Goal: Navigation & Orientation: Find specific page/section

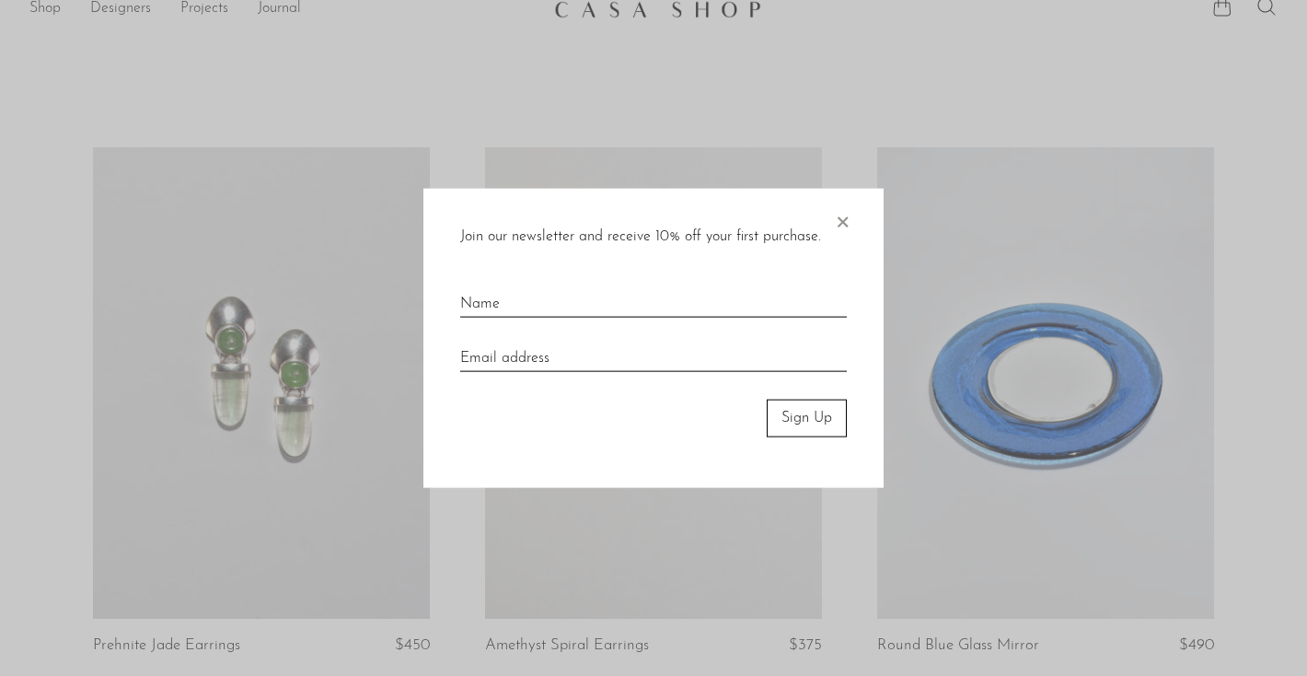
scroll to position [23, 0]
click at [837, 221] on span "×" at bounding box center [842, 218] width 18 height 59
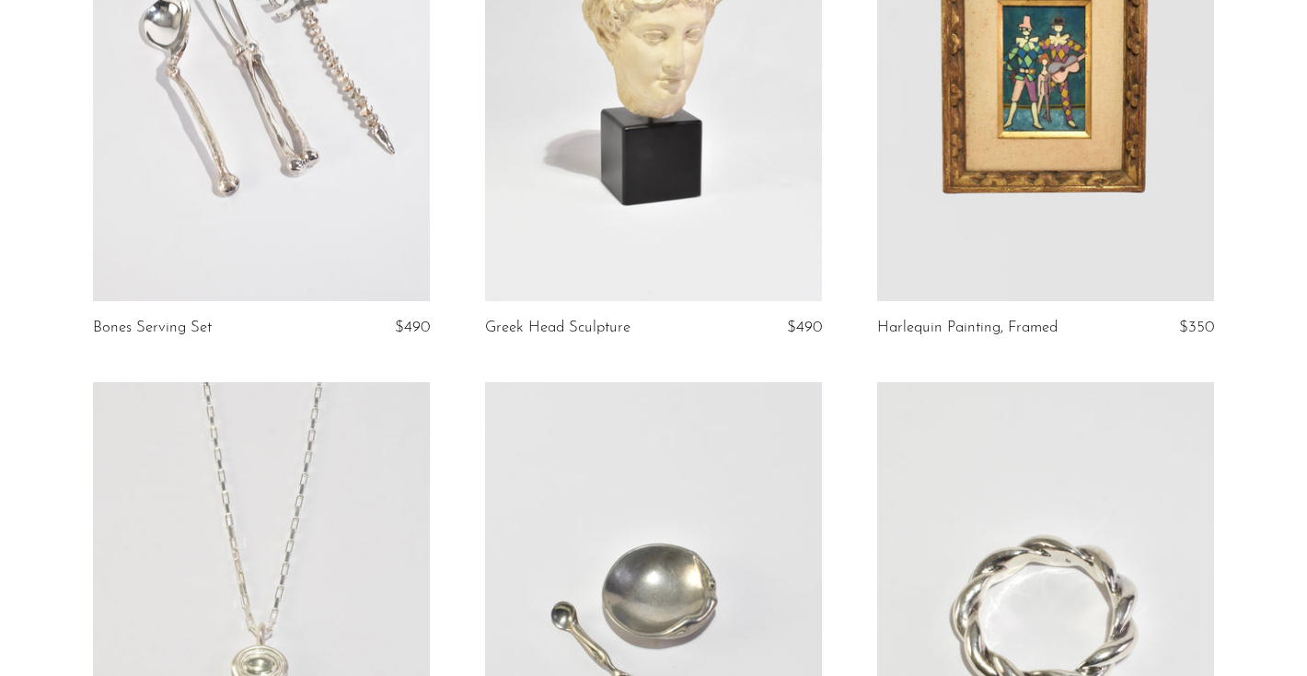
scroll to position [3349, 0]
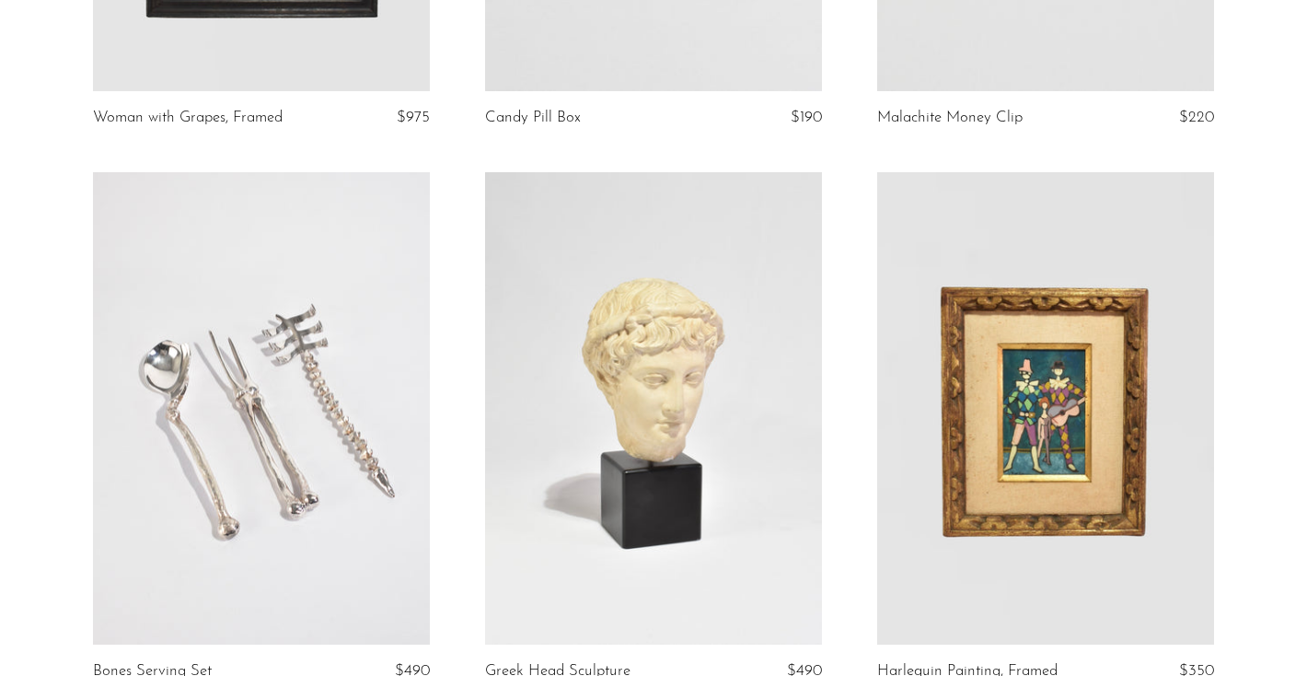
click at [678, 284] on link at bounding box center [653, 407] width 337 height 471
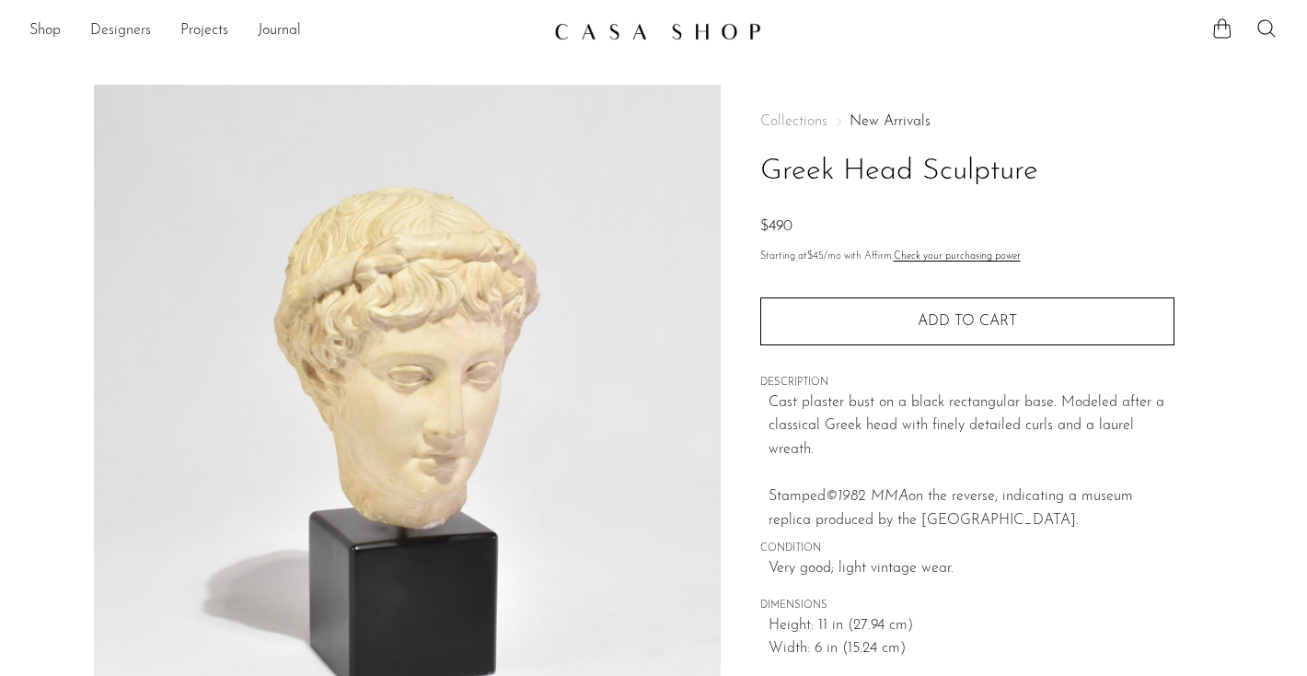
click at [129, 27] on link "Designers" at bounding box center [120, 31] width 61 height 24
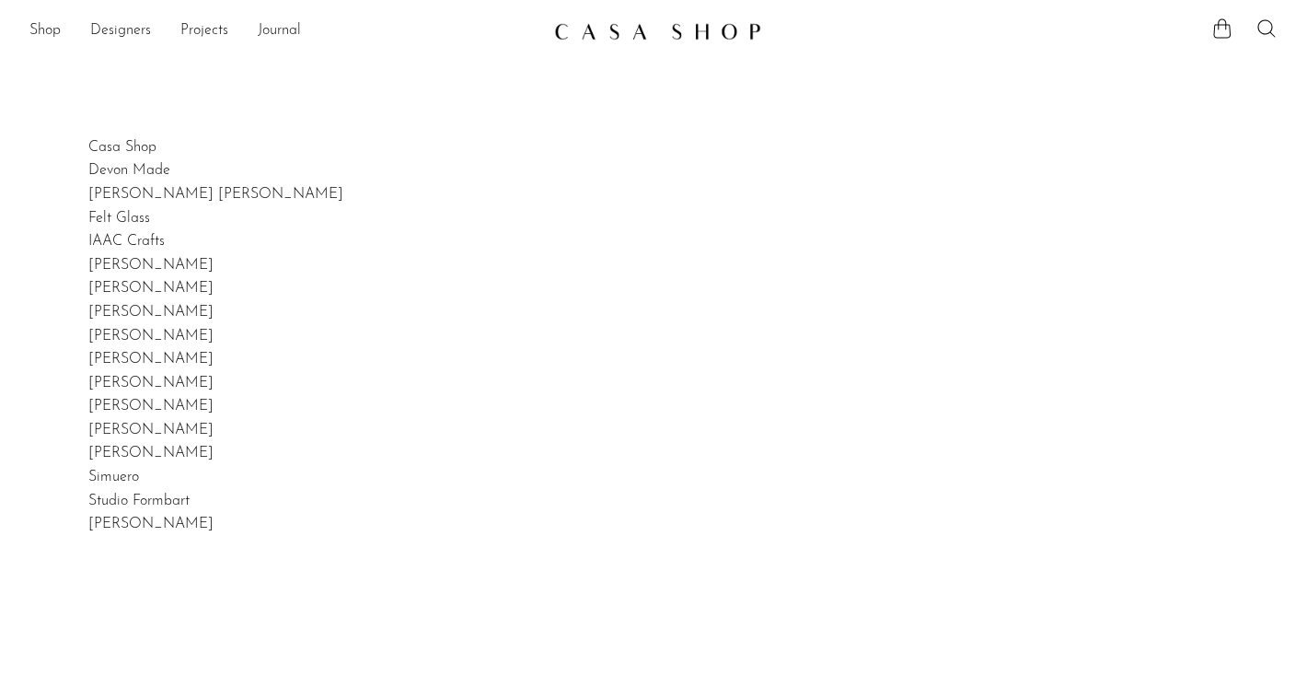
scroll to position [318, 0]
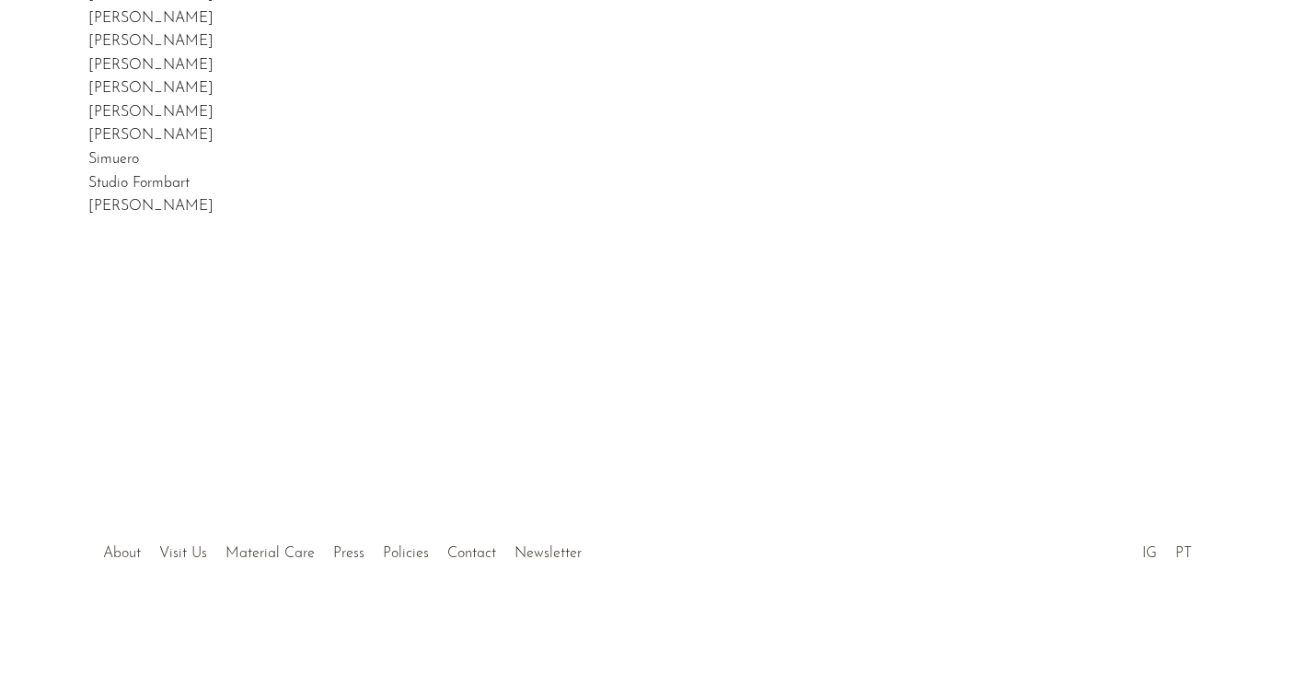
click at [131, 553] on link "About" at bounding box center [122, 553] width 38 height 15
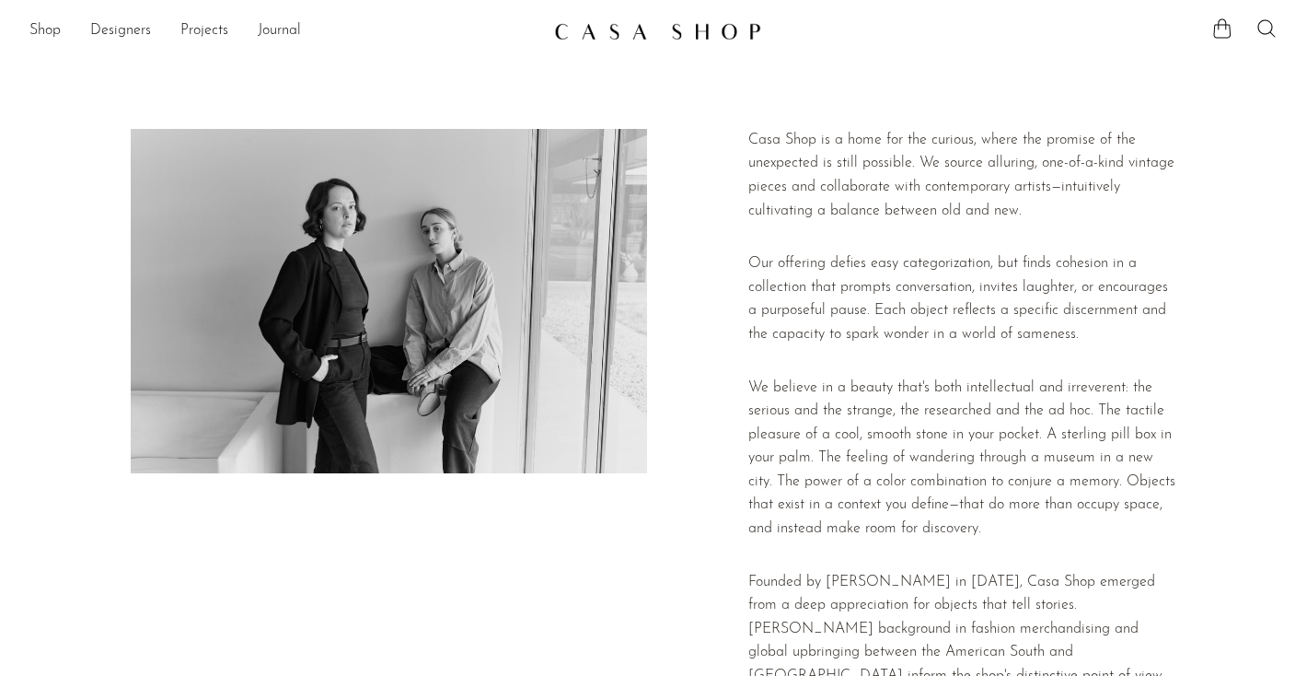
scroll to position [461, 0]
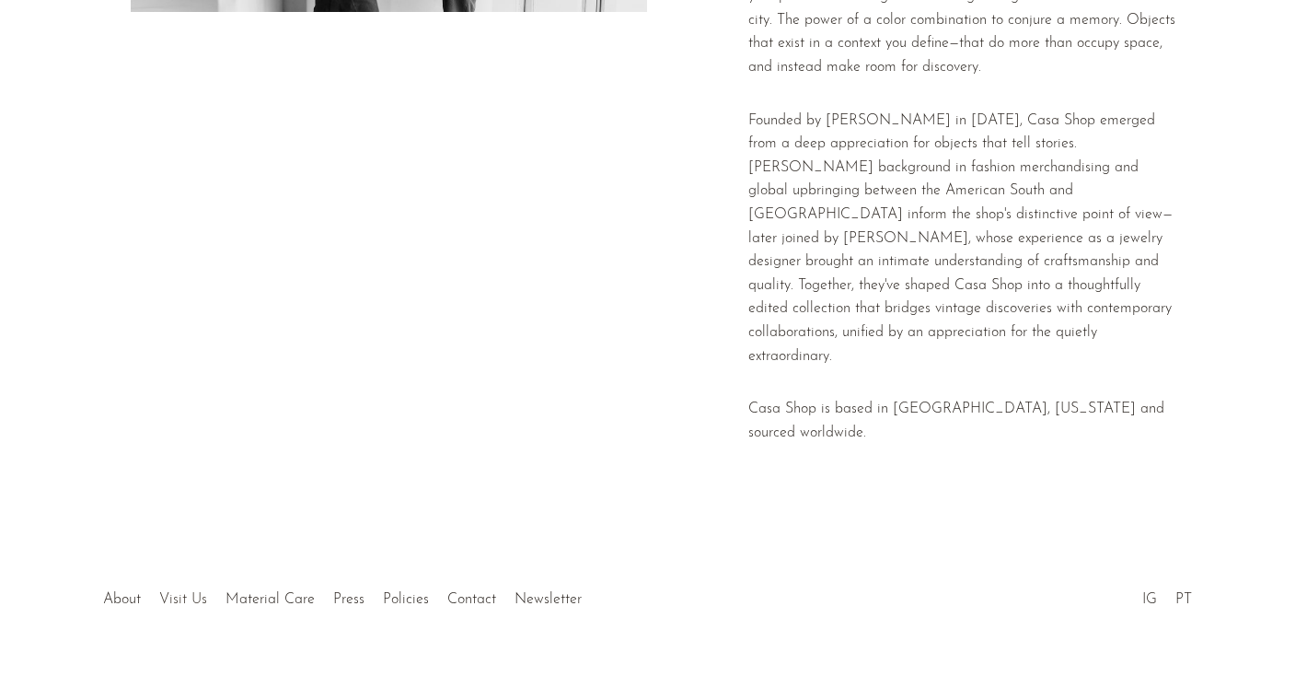
click at [186, 592] on link "Visit Us" at bounding box center [183, 599] width 48 height 15
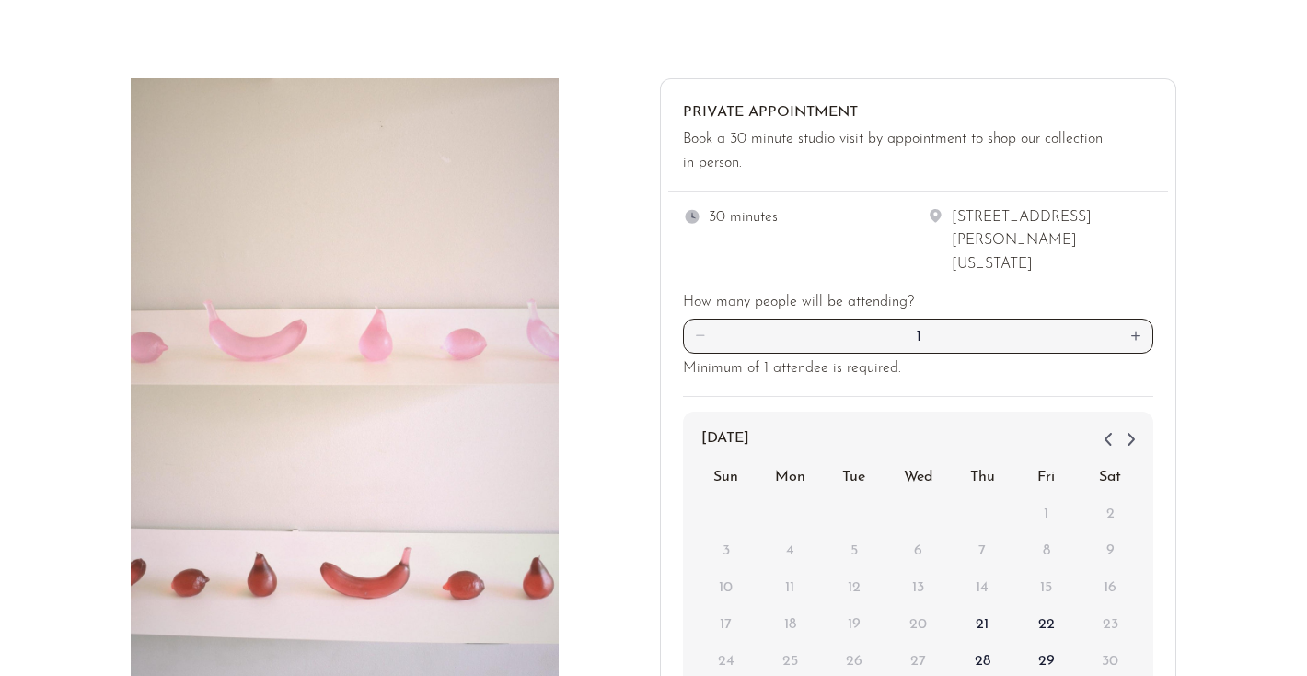
scroll to position [50, 0]
